Goal: Find specific page/section: Find specific page/section

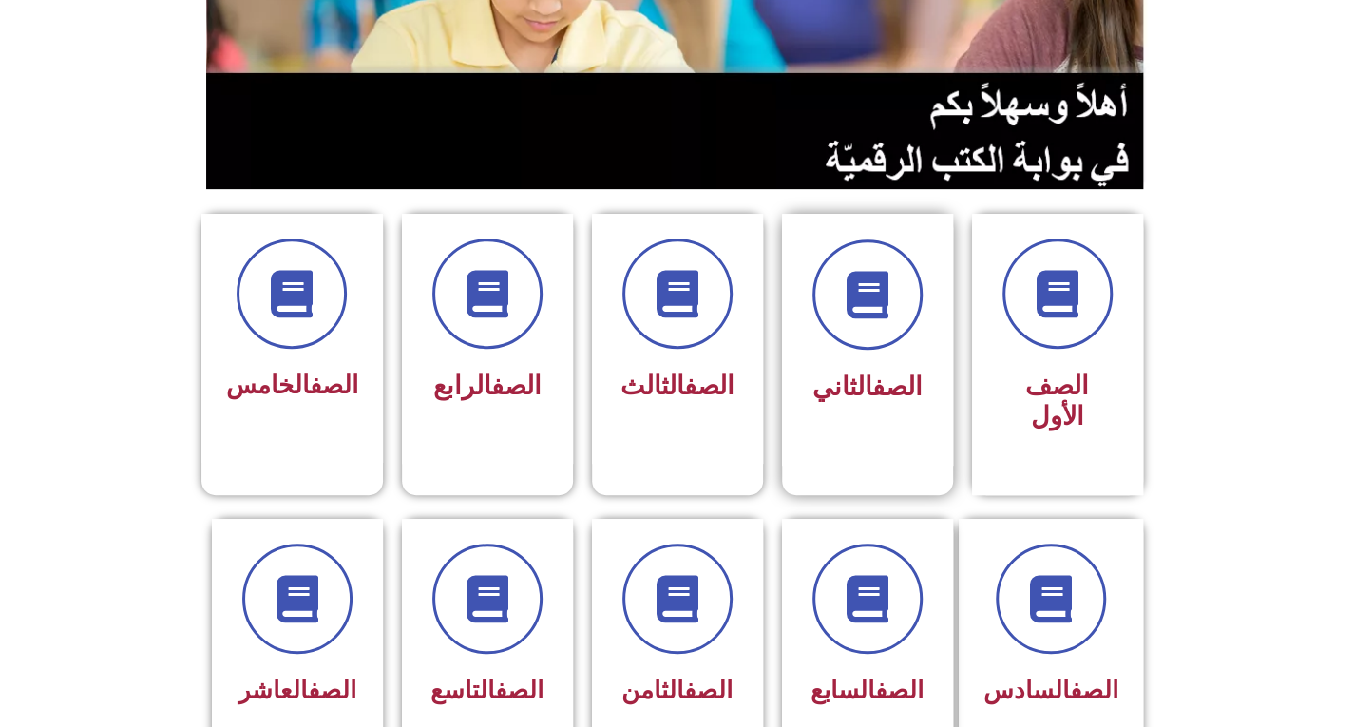
scroll to position [348, 0]
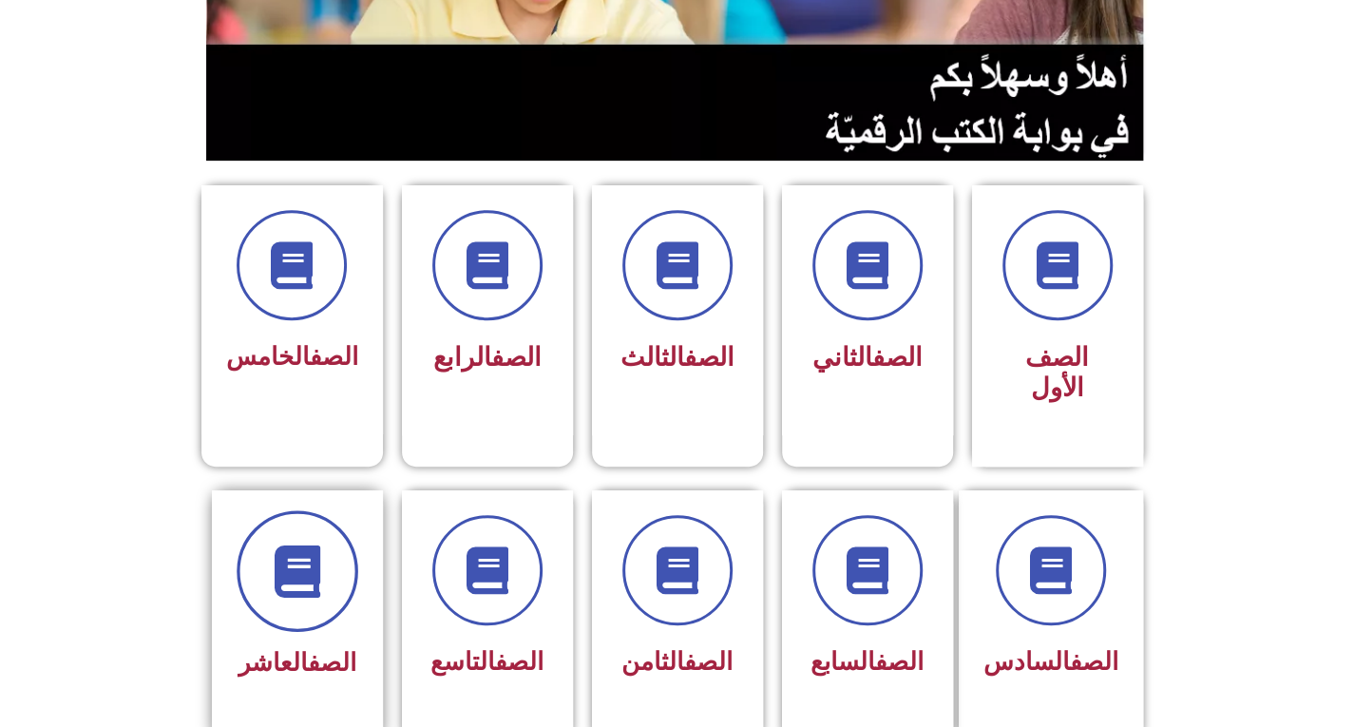
click at [283, 591] on span at bounding box center [298, 571] width 122 height 122
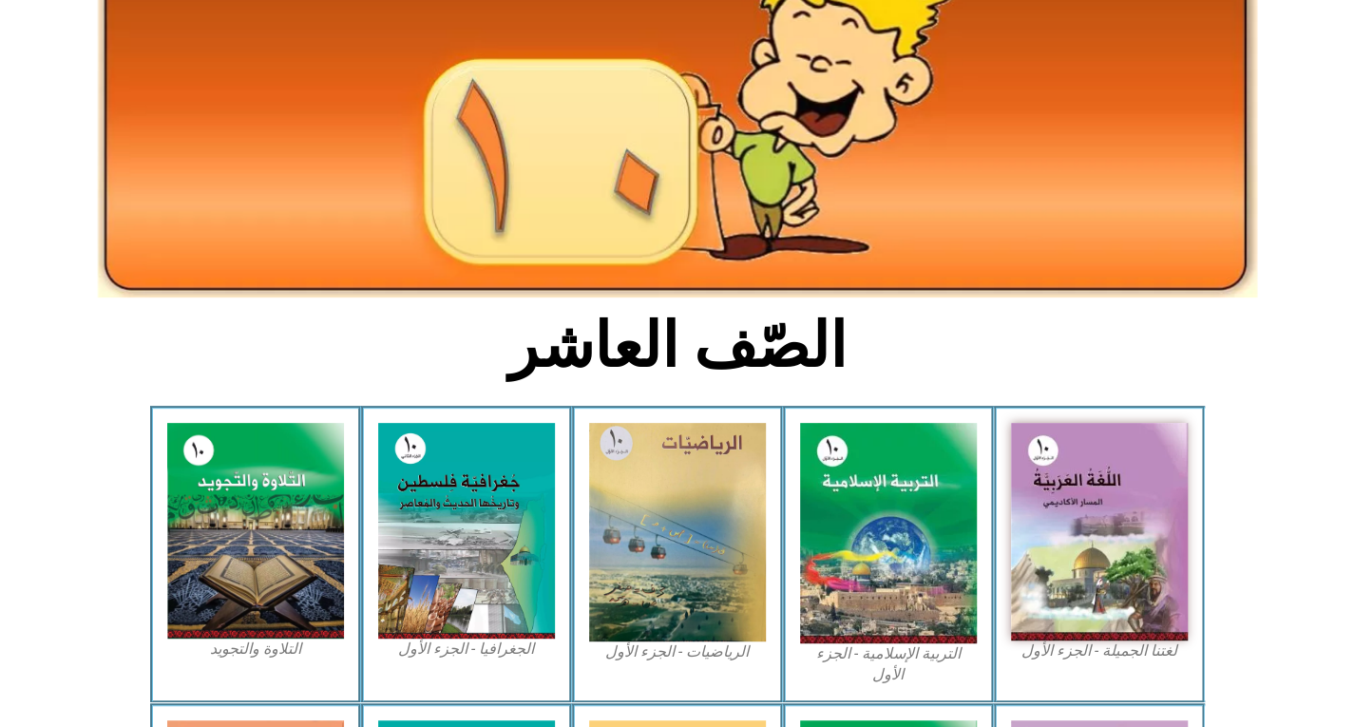
scroll to position [255, 0]
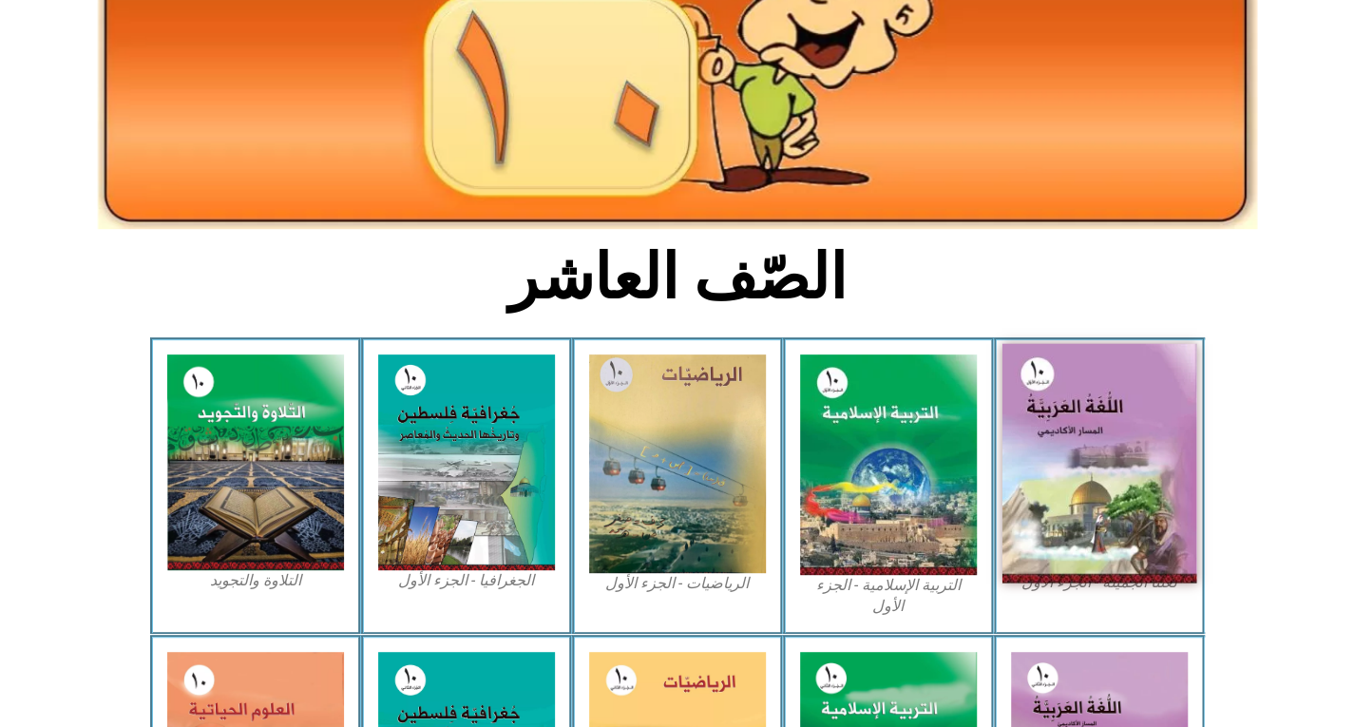
click at [1122, 409] on img at bounding box center [1098, 463] width 195 height 239
